Goal: Transaction & Acquisition: Purchase product/service

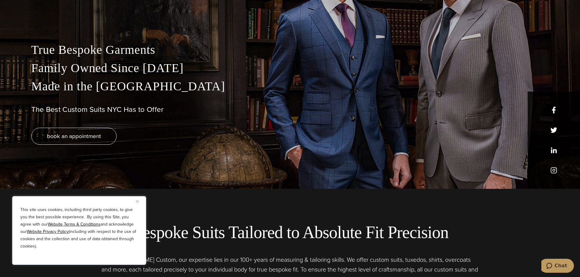
scroll to position [91, 0]
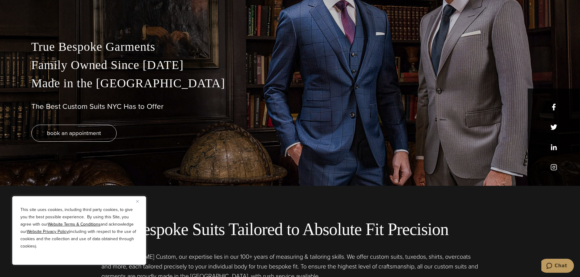
click at [137, 204] on button "Close" at bounding box center [139, 201] width 7 height 7
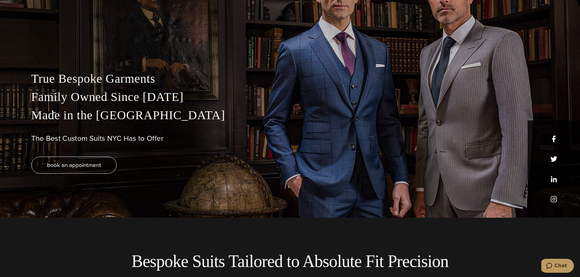
scroll to position [0, 0]
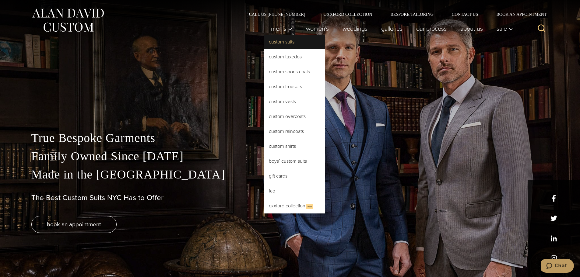
click at [281, 43] on link "Custom Suits" at bounding box center [294, 42] width 61 height 15
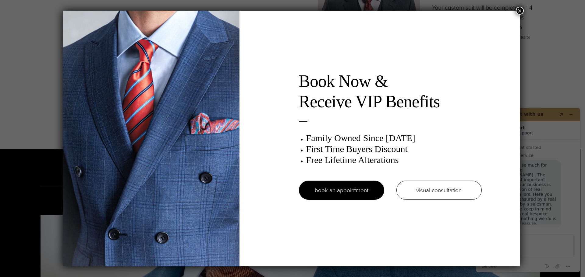
click at [517, 9] on button "×" at bounding box center [519, 11] width 8 height 8
